Goal: Ask a question

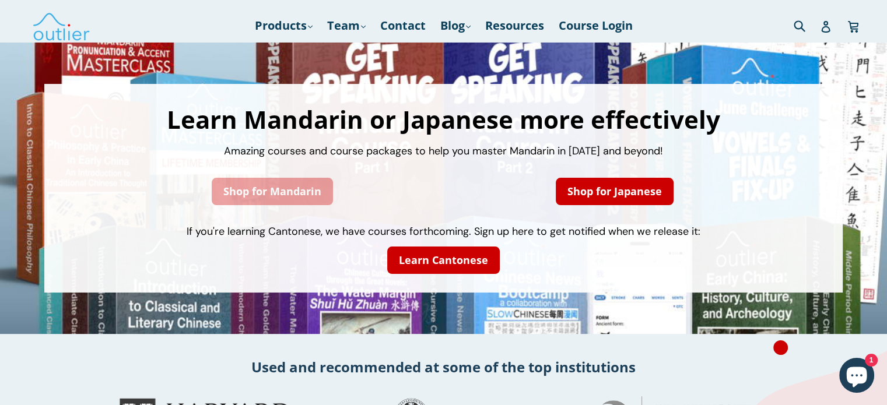
click at [285, 188] on link "Shop for Mandarin" at bounding box center [272, 191] width 121 height 27
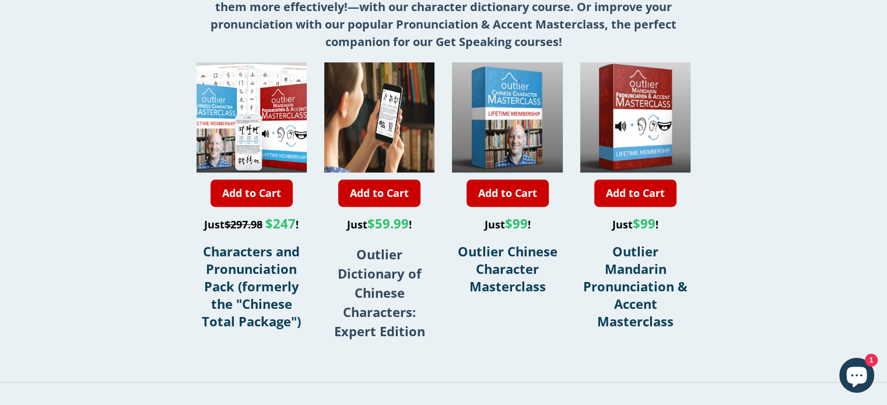
scroll to position [400, 0]
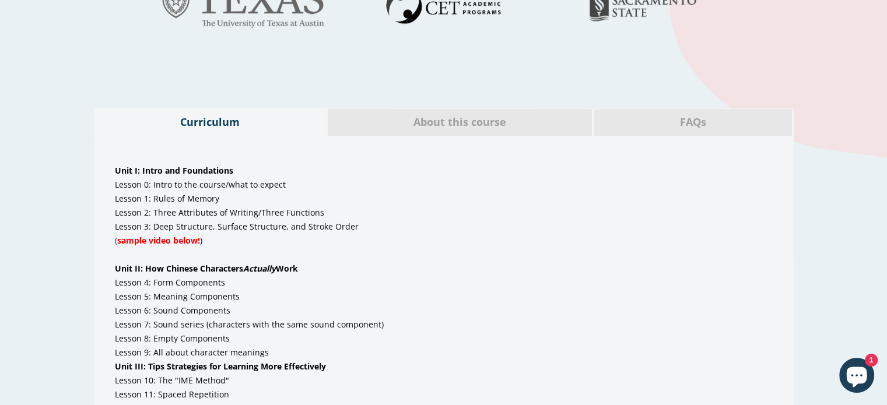
scroll to position [632, 0]
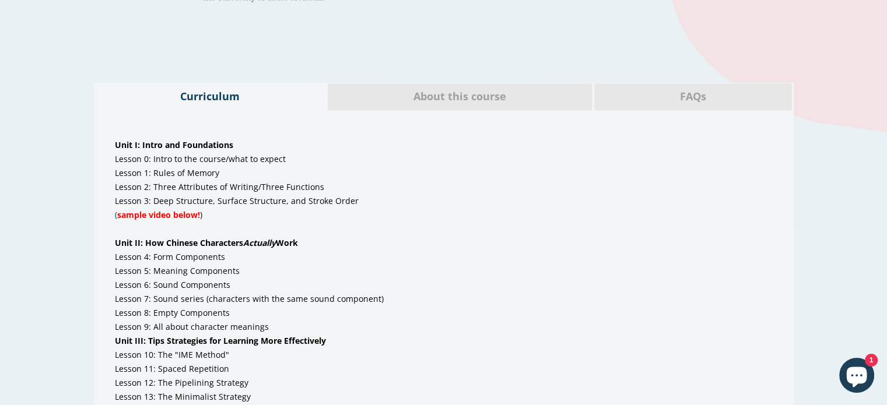
click at [486, 212] on li "( sample video below! )" at bounding box center [444, 215] width 658 height 14
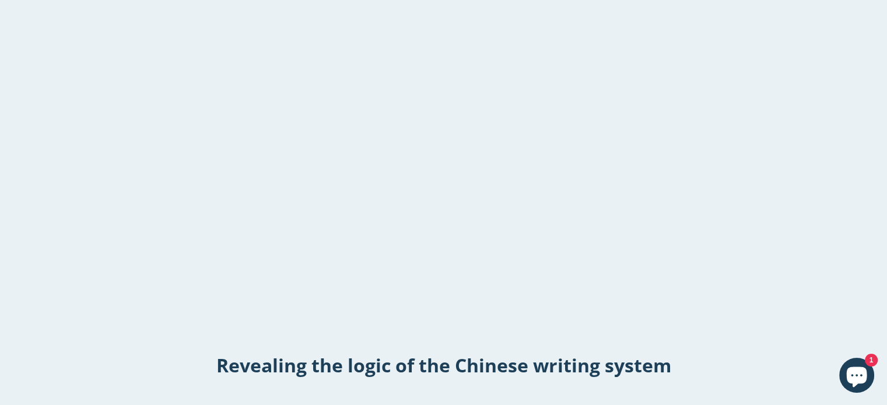
scroll to position [1675, 0]
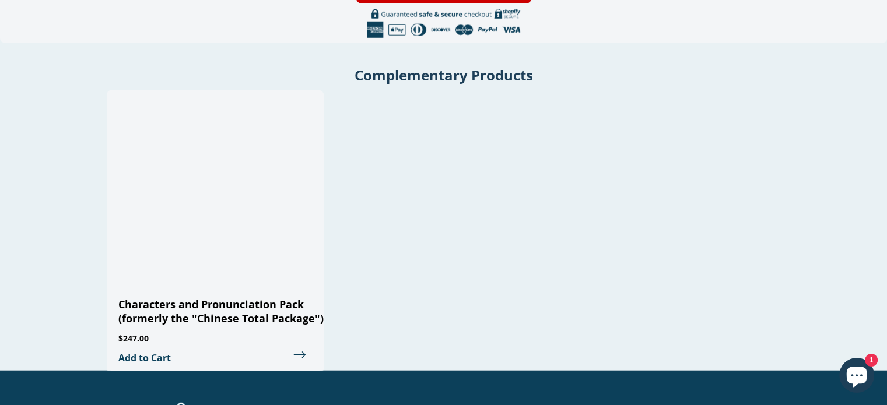
scroll to position [2789, 0]
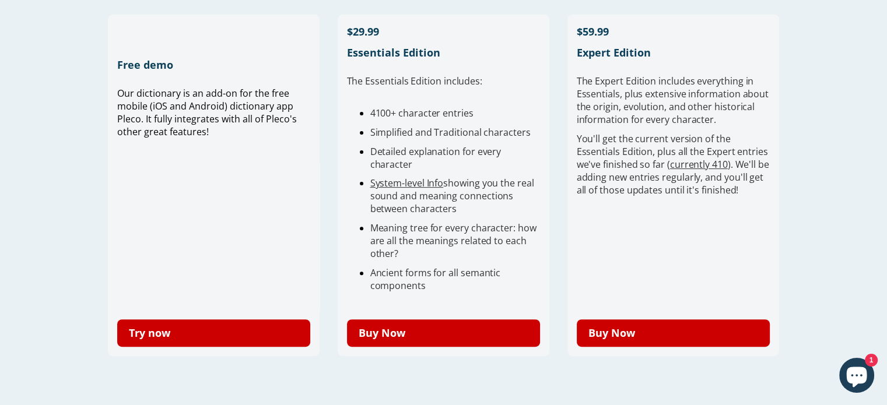
scroll to position [353, 0]
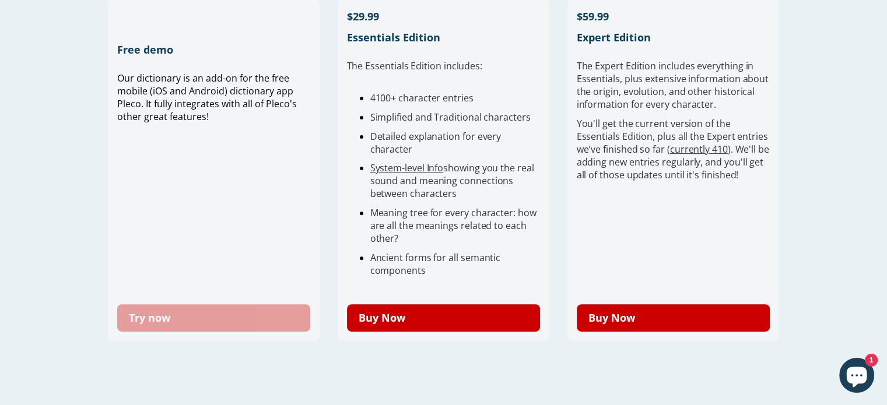
click at [301, 314] on link "Try now" at bounding box center [214, 317] width 194 height 27
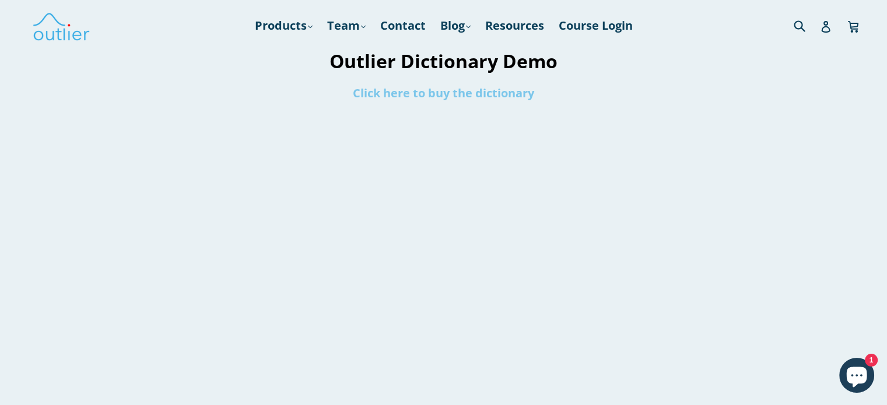
click at [429, 94] on link "Click here to buy the dictionary" at bounding box center [443, 93] width 181 height 16
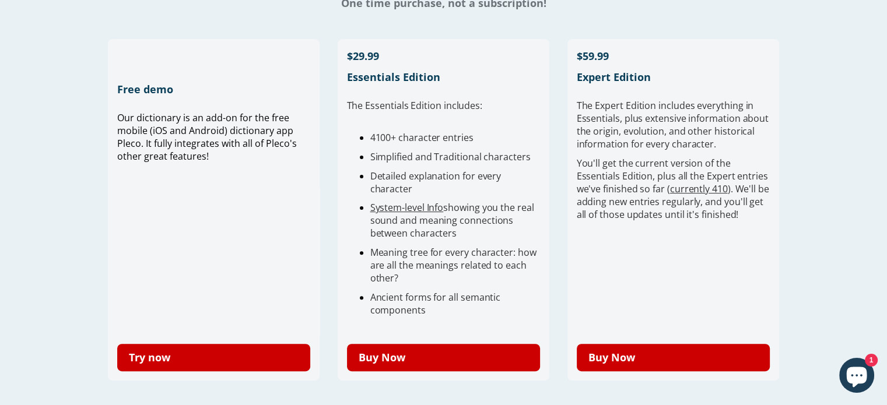
scroll to position [326, 0]
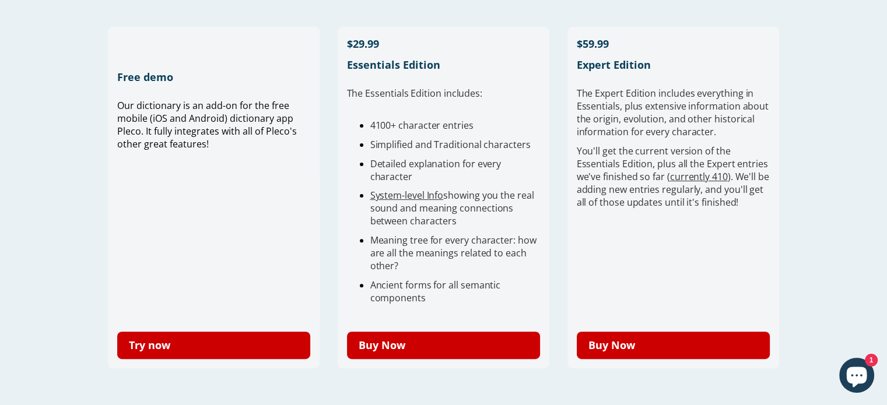
click at [486, 255] on span "Meaning tree for every character: how are all the meanings related to each othe…" at bounding box center [453, 253] width 166 height 38
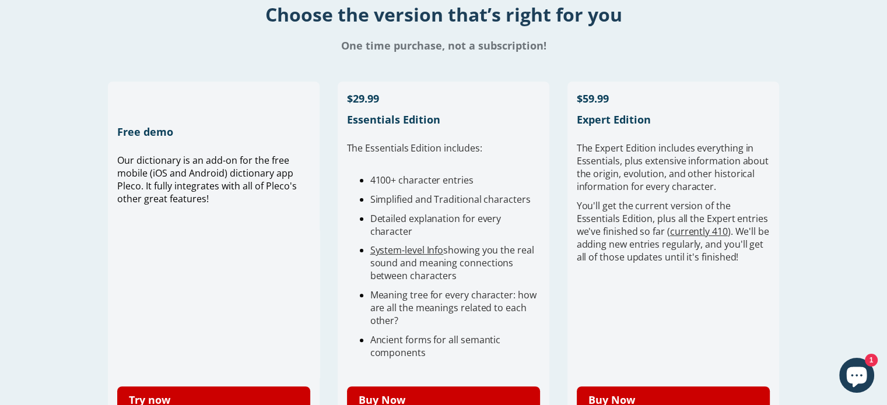
scroll to position [280, 0]
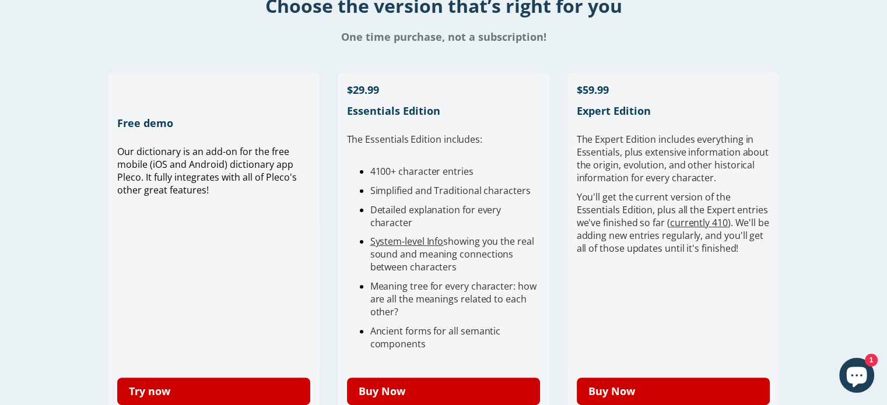
click at [846, 367] on icon "Chat window" at bounding box center [857, 376] width 34 height 34
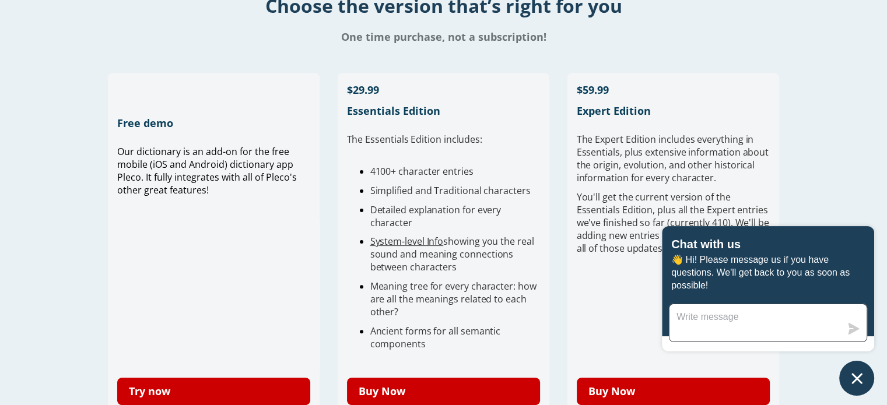
click at [799, 324] on textarea "Message us" at bounding box center [754, 322] width 171 height 37
type textarea "Hello, is there a student d"
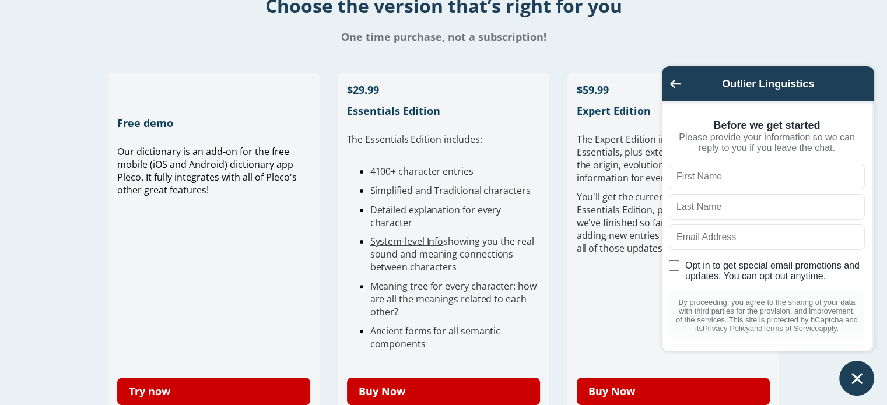
type input "s"
click at [668, 83] on div "Outlier Linguistics" at bounding box center [768, 83] width 212 height 35
click at [676, 85] on icon "Go back to the main screen" at bounding box center [675, 83] width 11 height 8
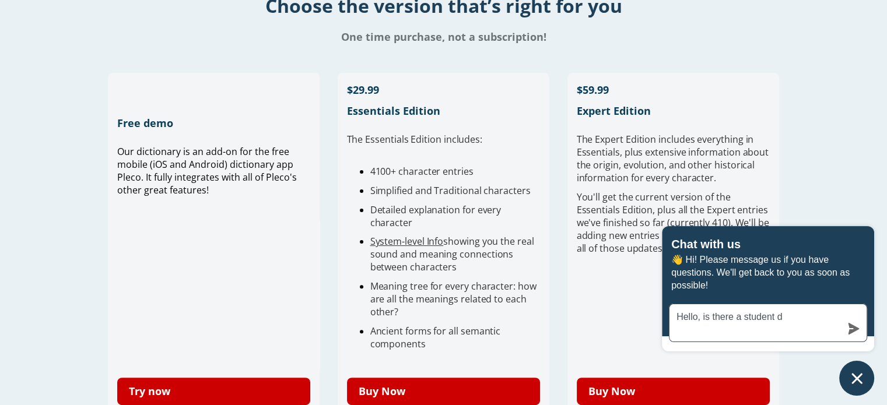
drag, startPoint x: 785, startPoint y: 317, endPoint x: 784, endPoint y: 331, distance: 14.7
click at [784, 331] on textarea "Hello, is there a student d" at bounding box center [754, 322] width 171 height 37
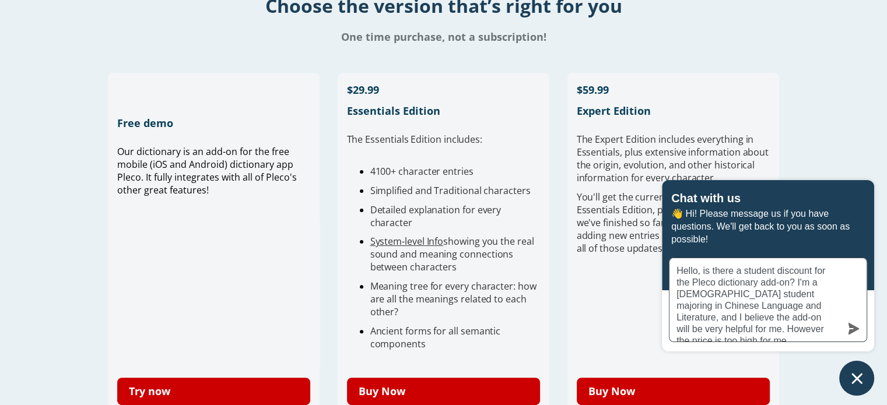
click at [822, 329] on textarea "Hello, is there a student discount for the Pleco dictionary add-on? I'm a [DEMO…" at bounding box center [754, 299] width 171 height 83
click at [827, 330] on textarea "Hello, is there a student discount for the Pleco dictionary add-on? I'm a [DEMO…" at bounding box center [754, 299] width 171 height 83
click at [759, 329] on textarea "Hello, is there a student discount for the Pleco dictionary add-on? I'm a [DEMO…" at bounding box center [754, 299] width 171 height 83
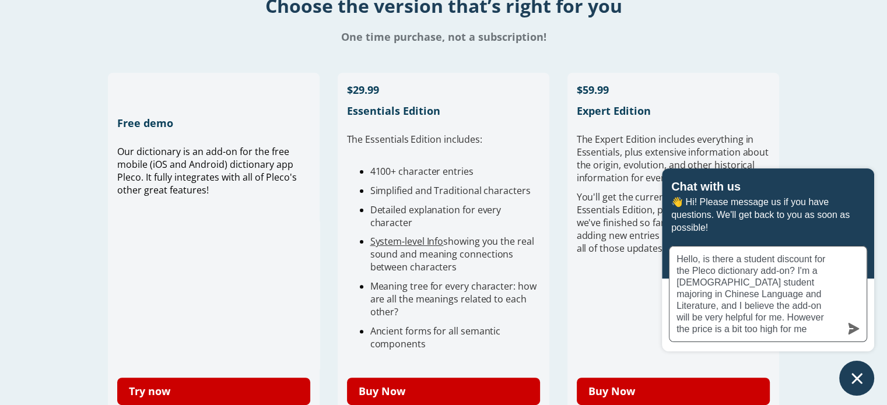
click at [750, 329] on textarea "Hello, is there a student discount for the Pleco dictionary add-on? I'm a [DEMO…" at bounding box center [754, 294] width 171 height 95
drag, startPoint x: 795, startPoint y: 272, endPoint x: 703, endPoint y: 257, distance: 93.9
click at [703, 257] on textarea "Hello, is there a student discount for the Pleco dictionary add-on? I'm a [DEMO…" at bounding box center [754, 294] width 171 height 95
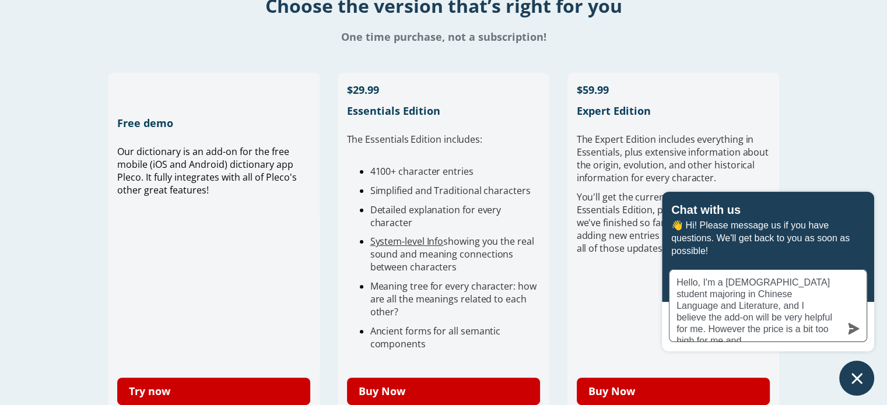
click at [781, 332] on textarea "Hello, I'm a [DEMOGRAPHIC_DATA] student majoring in Chinese Language and Litera…" at bounding box center [754, 306] width 171 height 72
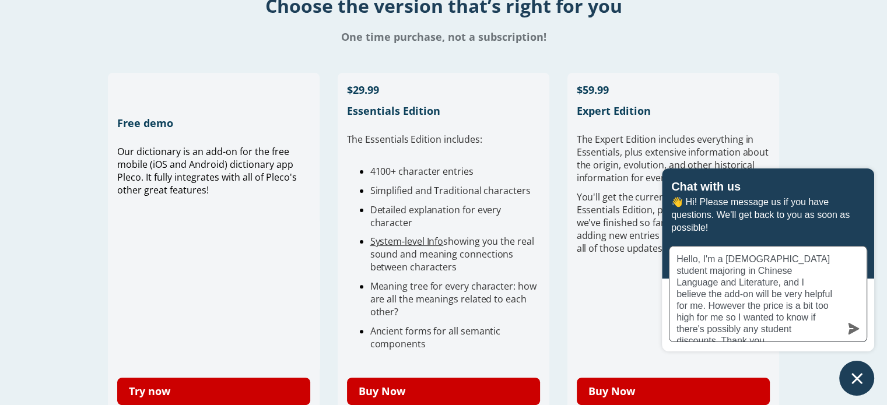
click at [781, 332] on textarea "Hello, I'm a [DEMOGRAPHIC_DATA] student majoring in Chinese Language and Litera…" at bounding box center [754, 294] width 171 height 95
click at [746, 283] on textarea "Hello, I'm a [DEMOGRAPHIC_DATA] student majoring in Chinese Language and Litera…" at bounding box center [754, 294] width 171 height 95
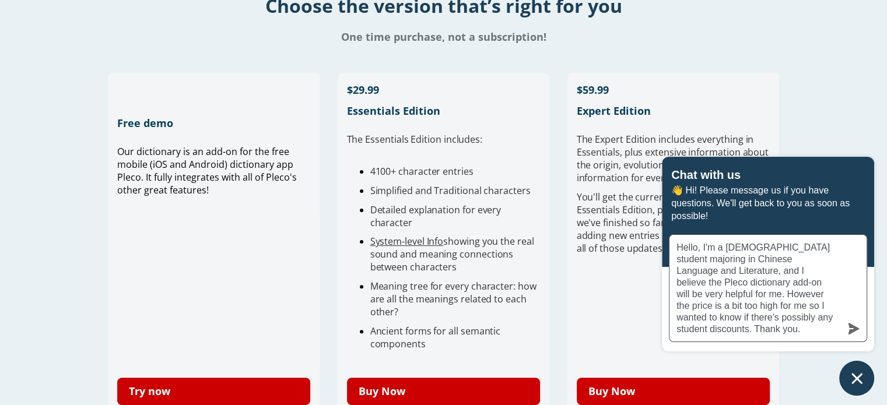
click at [747, 273] on textarea "Hello, I'm a [DEMOGRAPHIC_DATA] student majoring in Chinese Language and Litera…" at bounding box center [754, 288] width 171 height 107
click at [745, 326] on textarea "Hello, I'm a [DEMOGRAPHIC_DATA] student majoring in Chinese Language and Litera…" at bounding box center [754, 288] width 171 height 107
drag, startPoint x: 822, startPoint y: 285, endPoint x: 813, endPoint y: 286, distance: 8.8
click at [813, 286] on textarea "Hello, I'm a [DEMOGRAPHIC_DATA] student majoring in Chinese Language and Litera…" at bounding box center [754, 288] width 171 height 107
click at [774, 311] on textarea "Hello, I'm a [DEMOGRAPHIC_DATA] student majoring in Chinese Language and Litera…" at bounding box center [754, 288] width 171 height 107
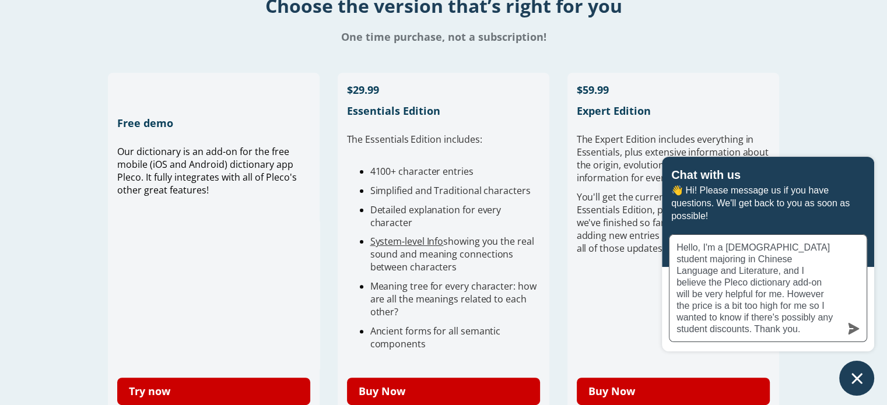
click at [788, 333] on textarea "Hello, I'm a [DEMOGRAPHIC_DATA] student majoring in Chinese Language and Litera…" at bounding box center [754, 288] width 171 height 107
click at [813, 307] on textarea "Hello, I'm a [DEMOGRAPHIC_DATA] student majoring in Chinese Language and Litera…" at bounding box center [754, 288] width 171 height 107
click at [802, 321] on textarea "Hello, I'm a [DEMOGRAPHIC_DATA] student majoring in Chinese Language and Litera…" at bounding box center [754, 288] width 171 height 107
type textarea "Hello, I'm a [DEMOGRAPHIC_DATA] student majoring in Chinese Language and Litera…"
click at [853, 333] on icon "submit" at bounding box center [854, 329] width 12 height 12
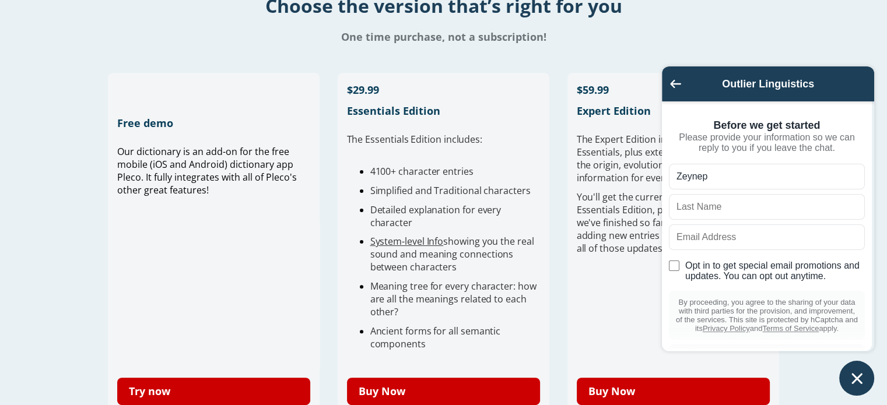
type input "Zeynep"
click at [737, 220] on input "text" at bounding box center [767, 207] width 196 height 26
type input "Şengül"
click at [739, 238] on input "text" at bounding box center [767, 238] width 196 height 26
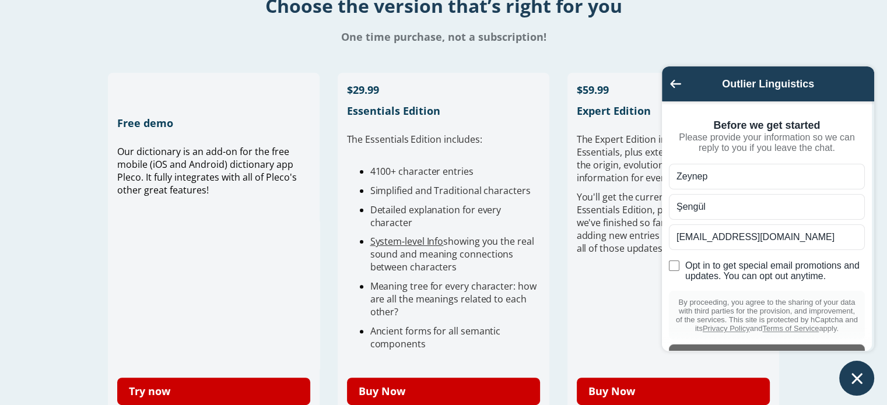
scroll to position [56, 0]
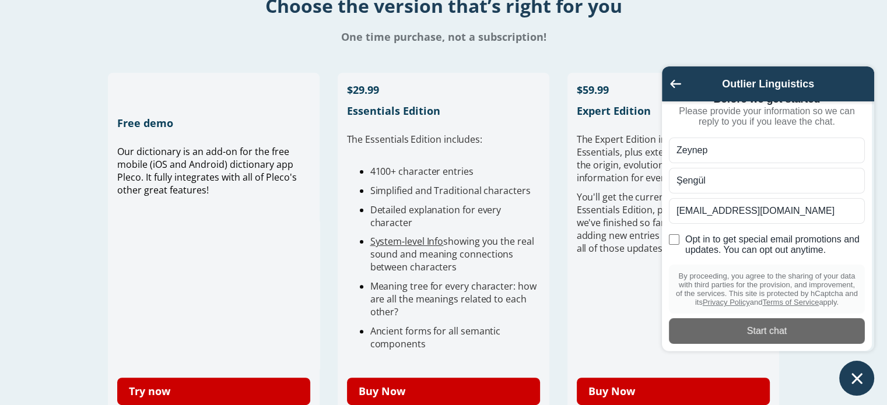
type input "[EMAIL_ADDRESS][DOMAIN_NAME]"
click at [674, 234] on input "Opt in to get special email promotions and updates. You can opt out anytime." at bounding box center [674, 239] width 10 height 10
checkbox input "true"
click at [821, 321] on div "submit" at bounding box center [767, 331] width 196 height 26
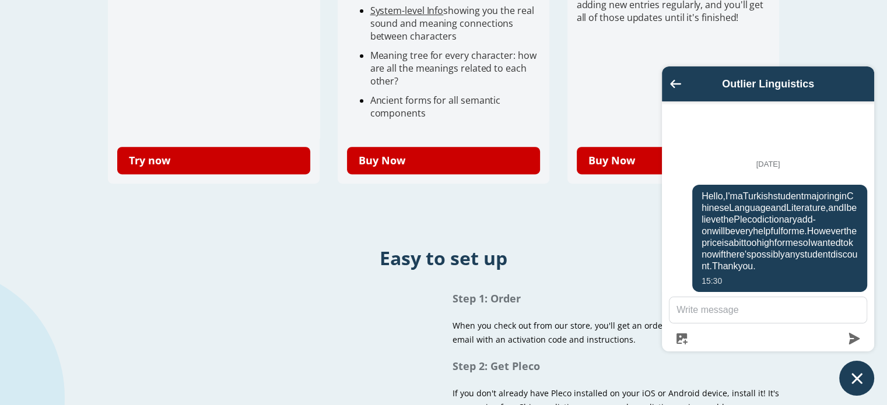
scroll to position [0, 0]
